Goal: Task Accomplishment & Management: Manage account settings

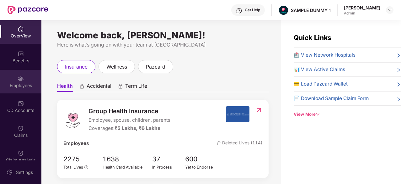
scroll to position [108, 0]
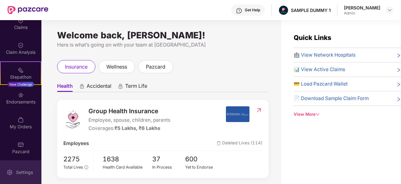
click at [13, 169] on div "Settings" at bounding box center [20, 172] width 41 height 24
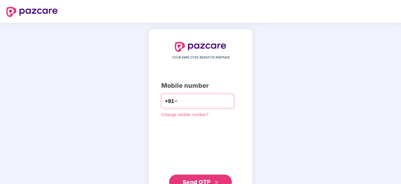
click at [192, 105] on input "number" at bounding box center [204, 101] width 51 height 10
type input "**********"
